Goal: Task Accomplishment & Management: Use online tool/utility

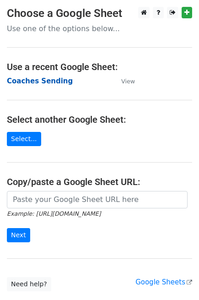
click at [36, 82] on strong "Coaches Sending" at bounding box center [40, 81] width 66 height 8
click at [32, 79] on strong "Coaches Sending" at bounding box center [40, 81] width 66 height 8
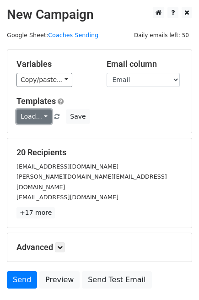
click at [39, 115] on link "Load..." at bounding box center [33, 116] width 35 height 14
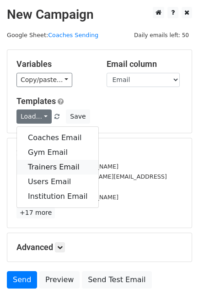
click at [46, 167] on link "Trainers Email" at bounding box center [57, 167] width 81 height 15
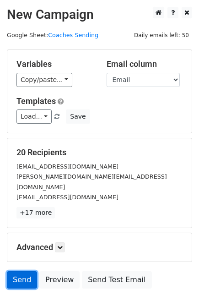
click at [26, 271] on link "Send" at bounding box center [22, 279] width 30 height 17
